Goal: Task Accomplishment & Management: Manage account settings

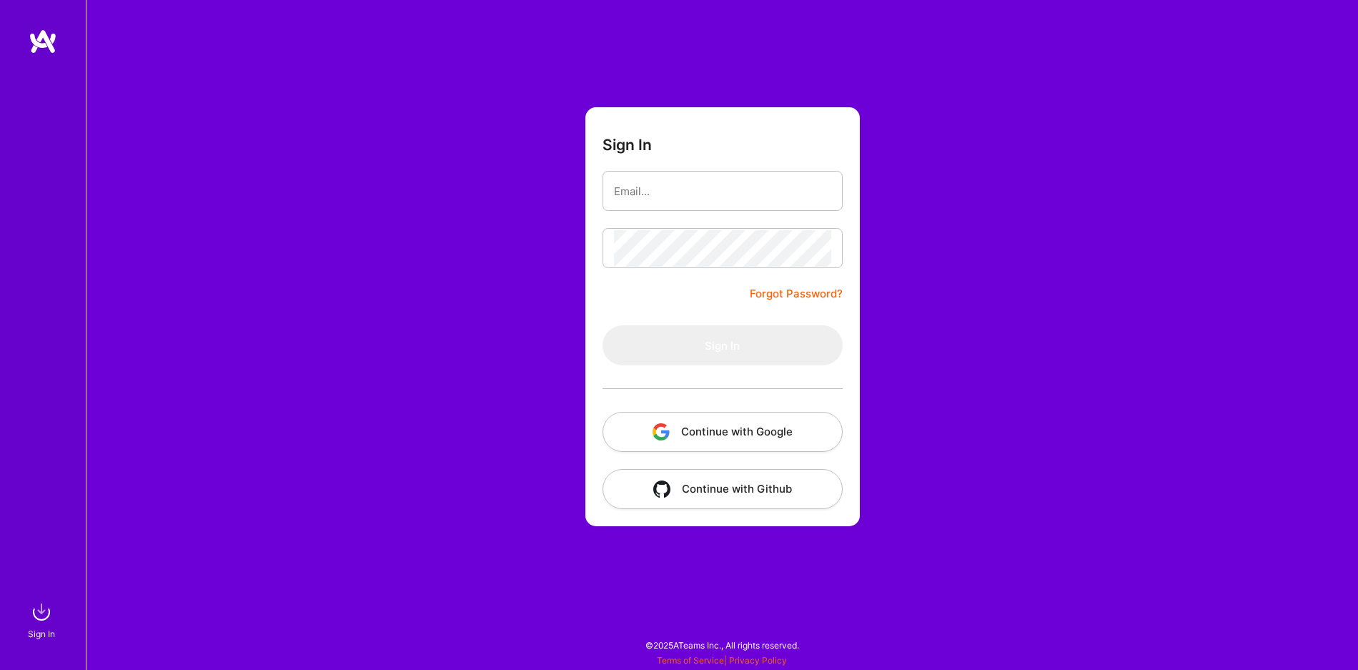
click at [668, 169] on form "Sign In Forgot Password? Sign In Continue with Google Continue with Github" at bounding box center [722, 316] width 275 height 419
click at [673, 186] on input "email" at bounding box center [722, 191] width 217 height 36
click at [671, 184] on input "email" at bounding box center [722, 191] width 217 height 36
type input "[EMAIL_ADDRESS][DOMAIN_NAME]"
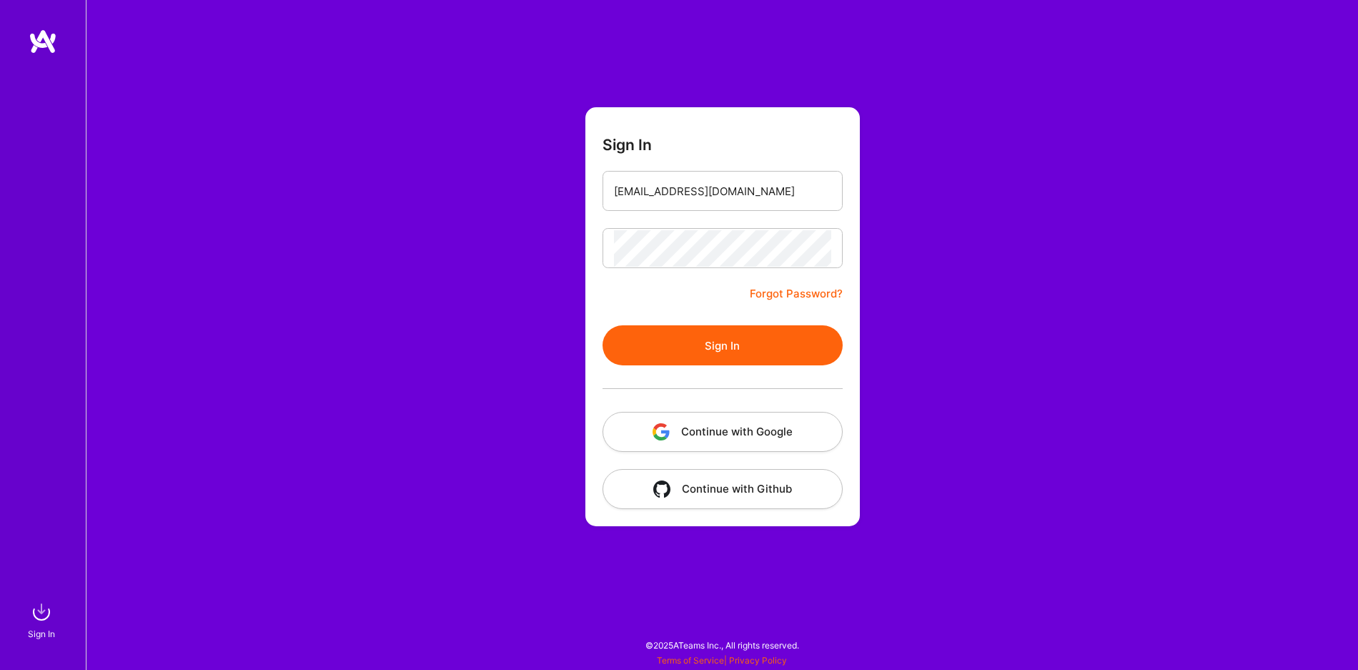
click at [708, 370] on div at bounding box center [723, 388] width 240 height 46
click at [708, 345] on button "Sign In" at bounding box center [723, 345] width 240 height 40
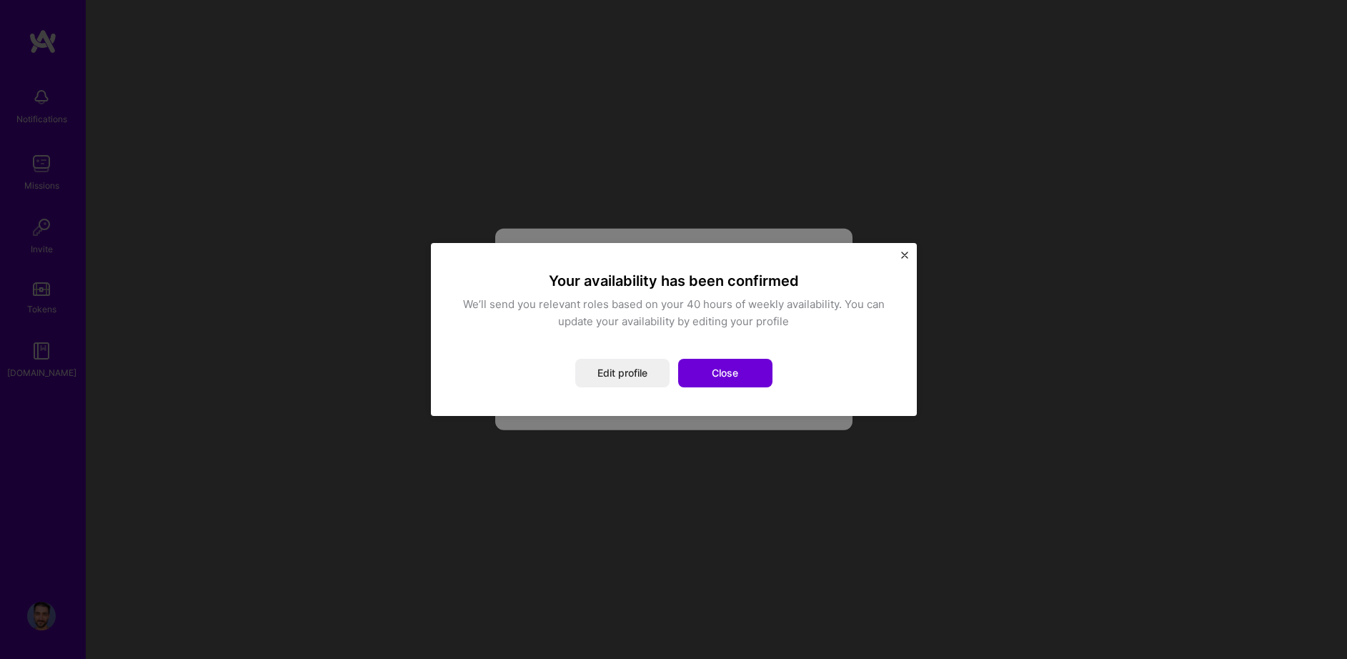
drag, startPoint x: 912, startPoint y: 248, endPoint x: 914, endPoint y: 258, distance: 10.2
click at [913, 250] on div "Your availability has been confirmed We’ll send you relevant roles based on you…" at bounding box center [674, 329] width 486 height 173
click at [909, 260] on div "Your availability has been confirmed We’ll send you relevant roles based on you…" at bounding box center [674, 329] width 486 height 173
click at [901, 262] on button "Close" at bounding box center [904, 259] width 7 height 15
